Goal: Entertainment & Leisure: Consume media (video, audio)

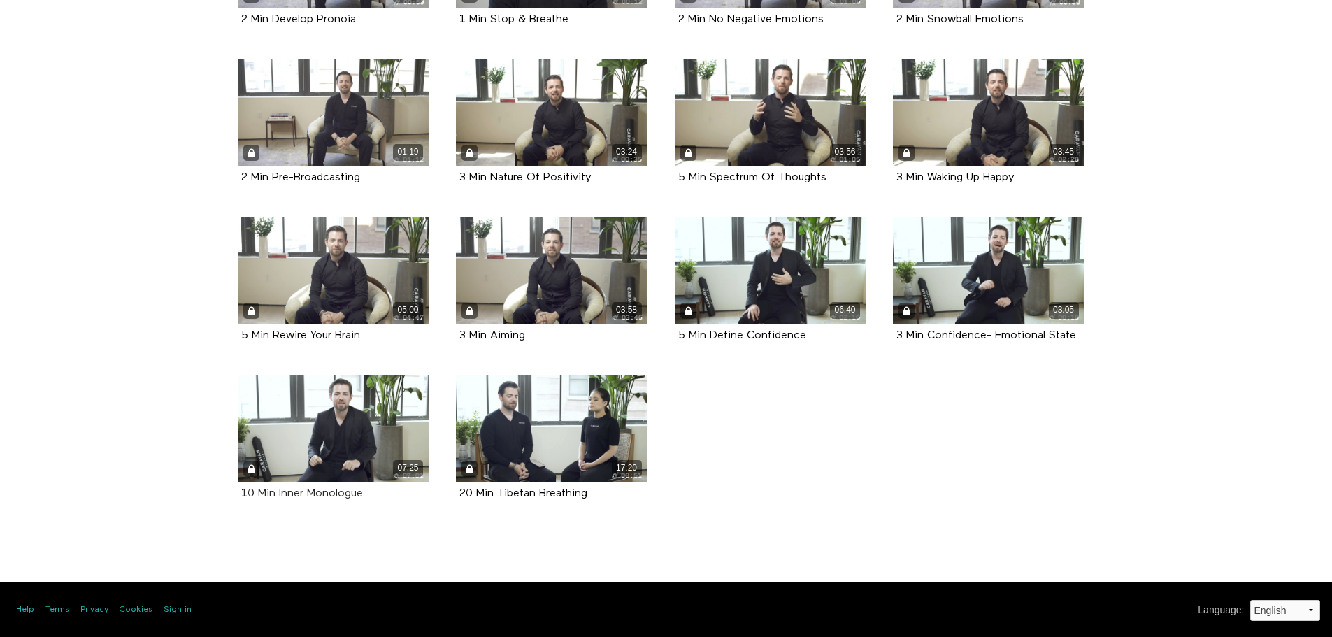
scroll to position [456, 0]
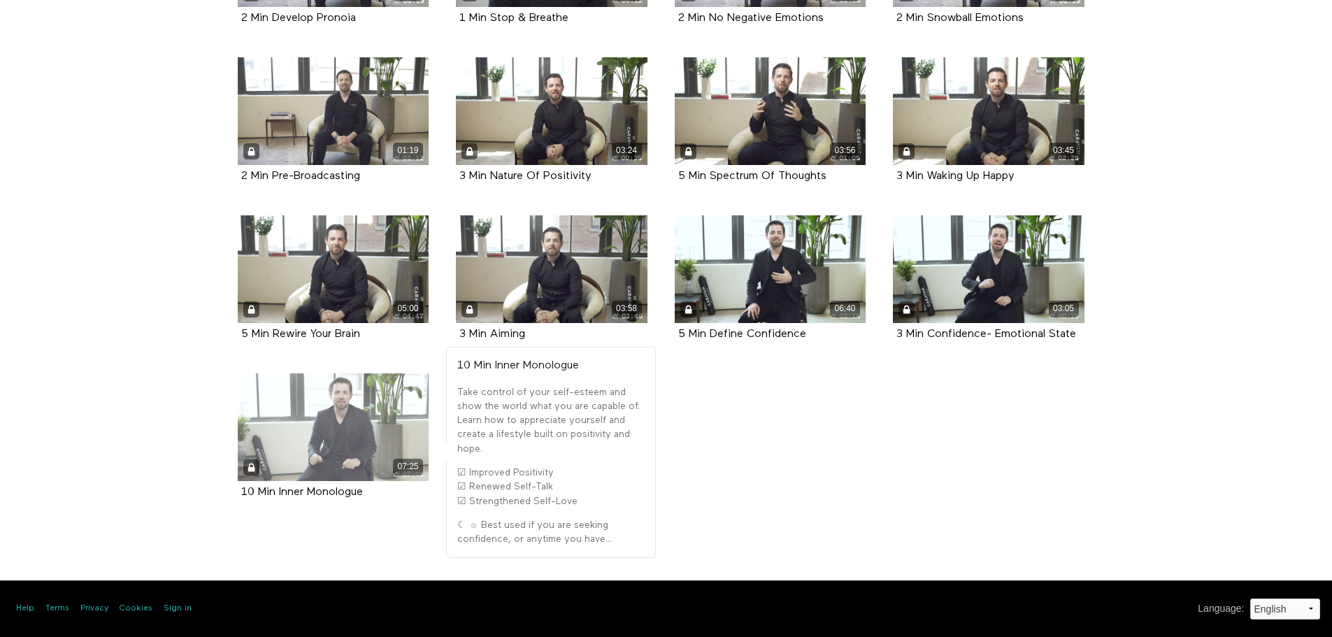
click at [324, 419] on div "07:25" at bounding box center [334, 427] width 192 height 108
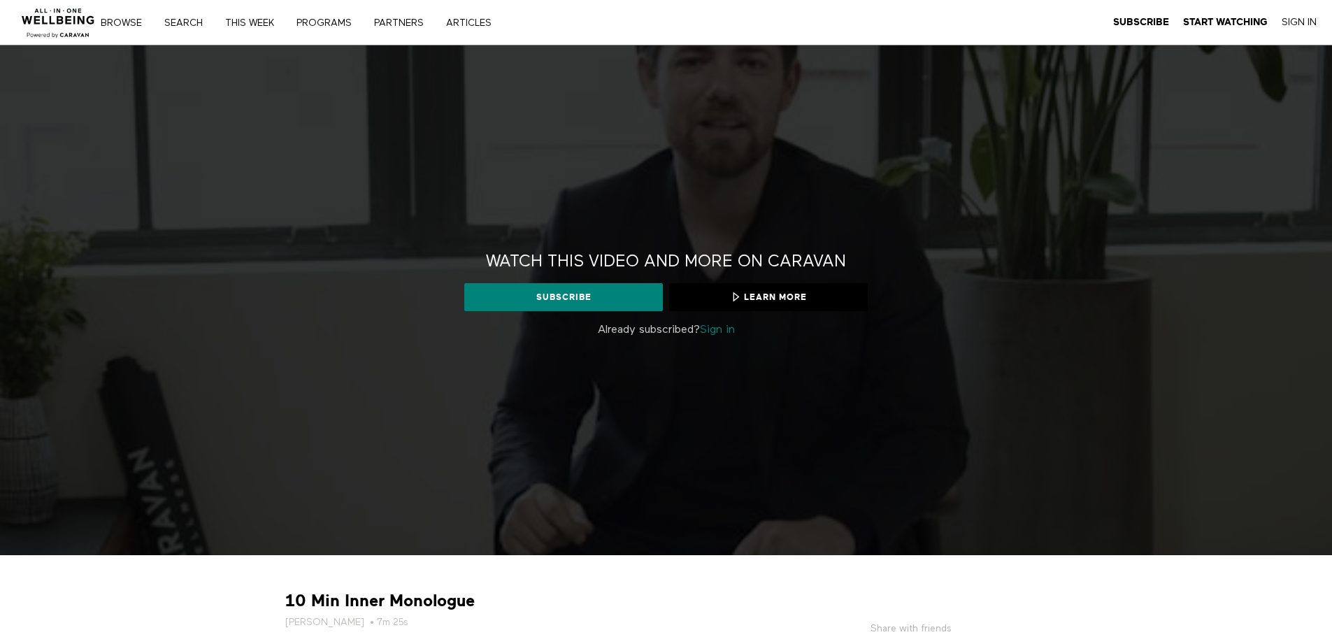
click at [708, 331] on link "Sign in" at bounding box center [717, 329] width 35 height 11
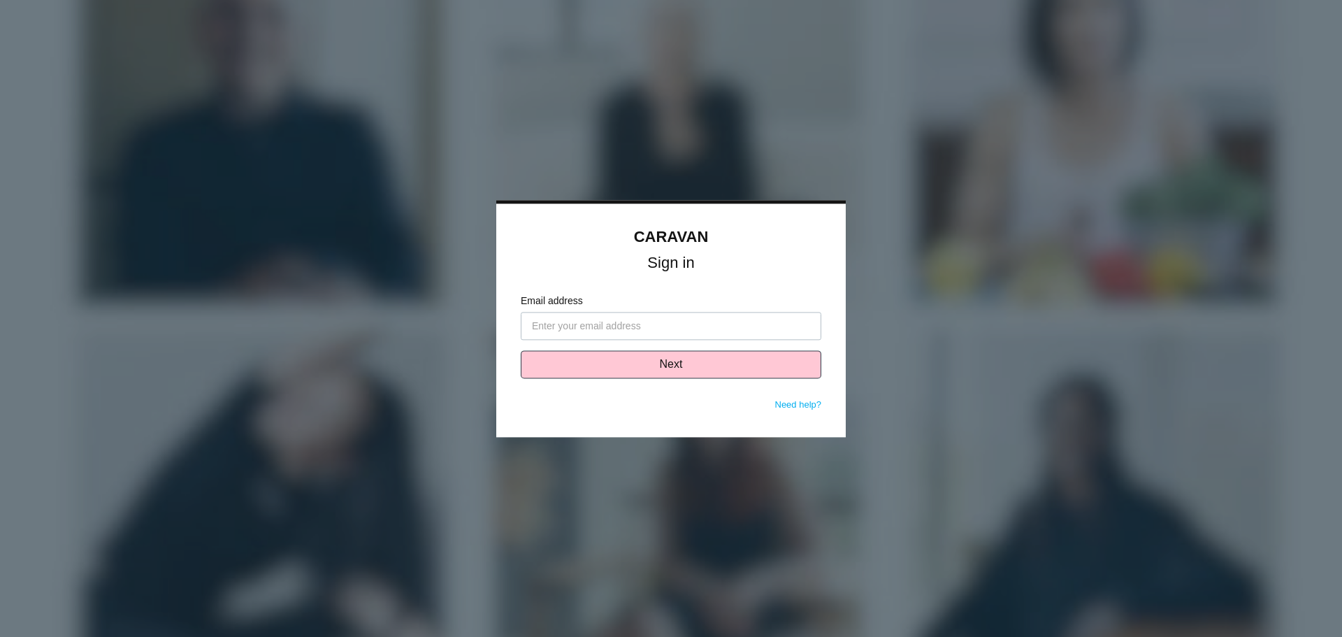
click at [592, 329] on input "Email address" at bounding box center [671, 326] width 301 height 28
